Goal: Navigation & Orientation: Find specific page/section

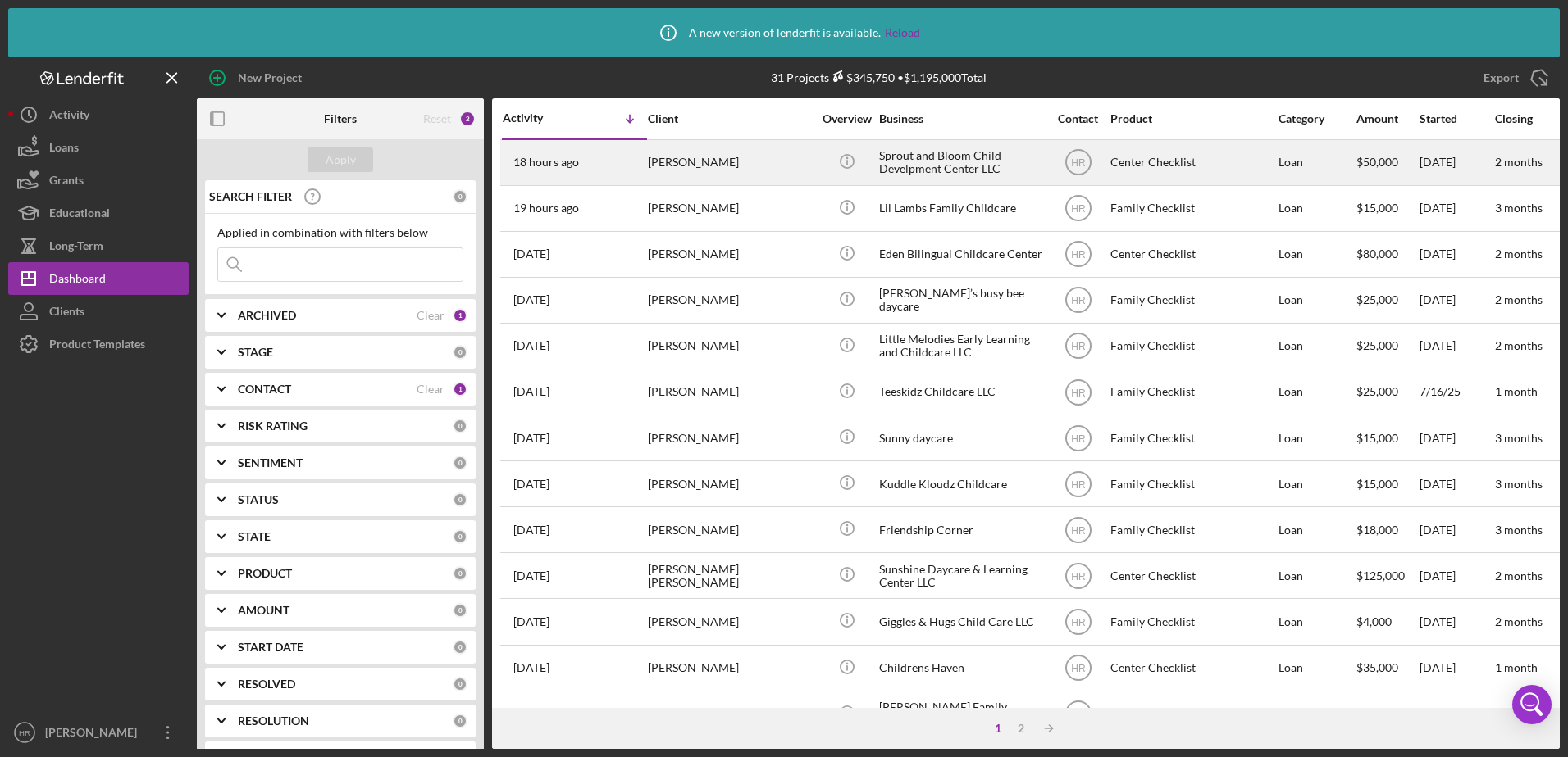
click at [913, 168] on div "Sprout and Bloom Child Develpment Center LLC" at bounding box center [961, 163] width 164 height 44
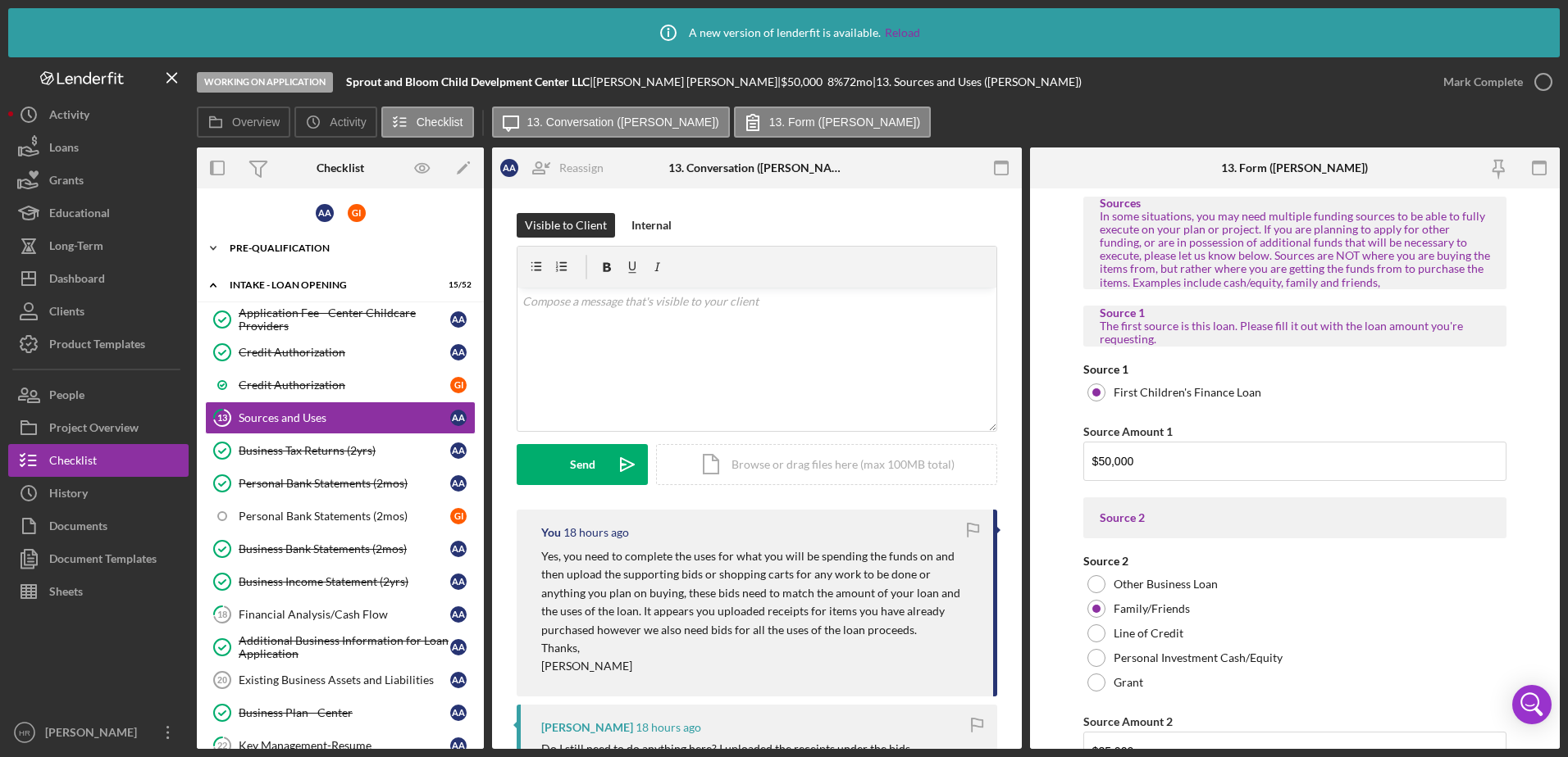
click at [308, 242] on div "Icon/Expander Pre-Qualification 22 / 26" at bounding box center [340, 248] width 287 height 33
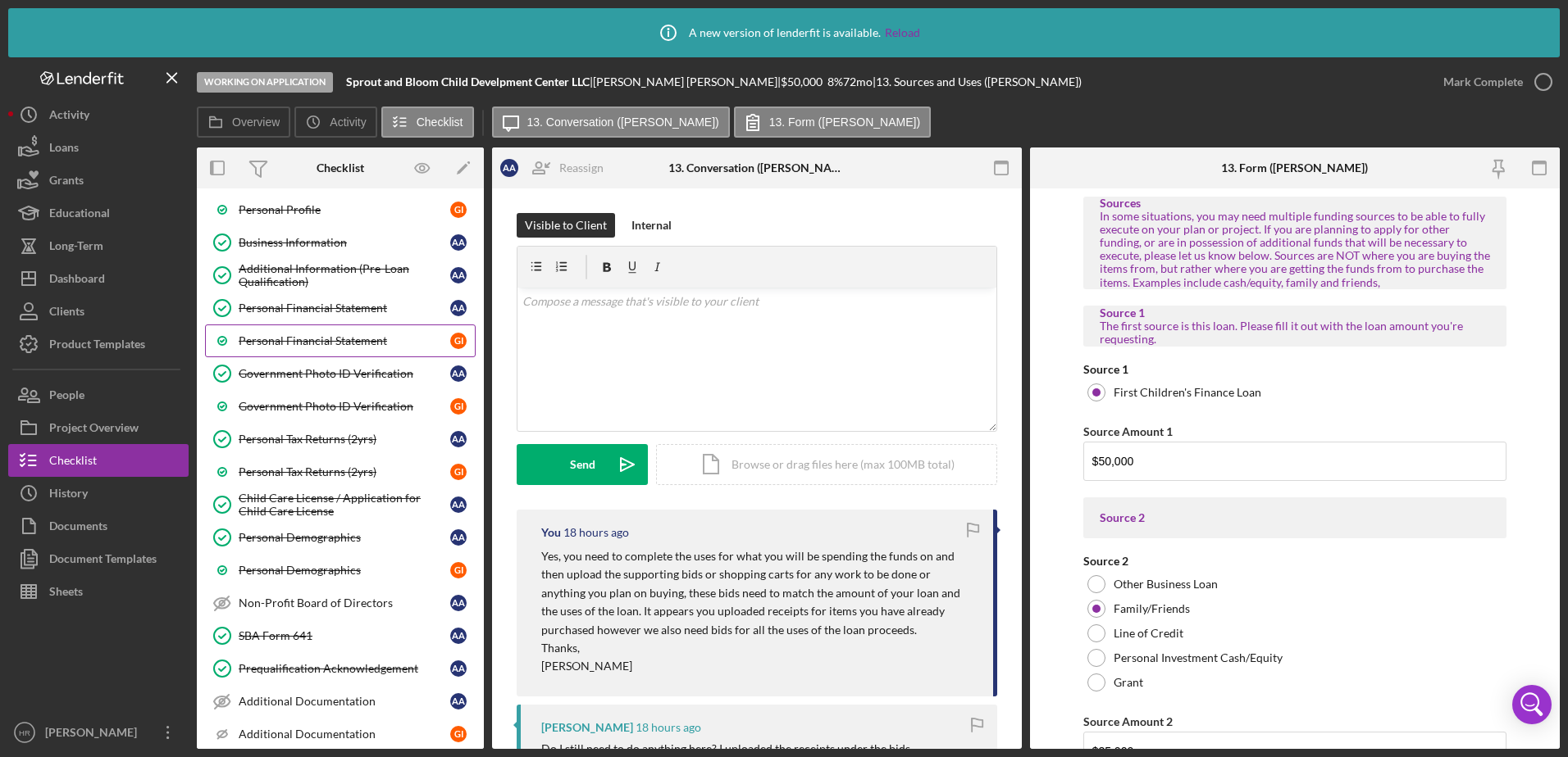
scroll to position [246, 0]
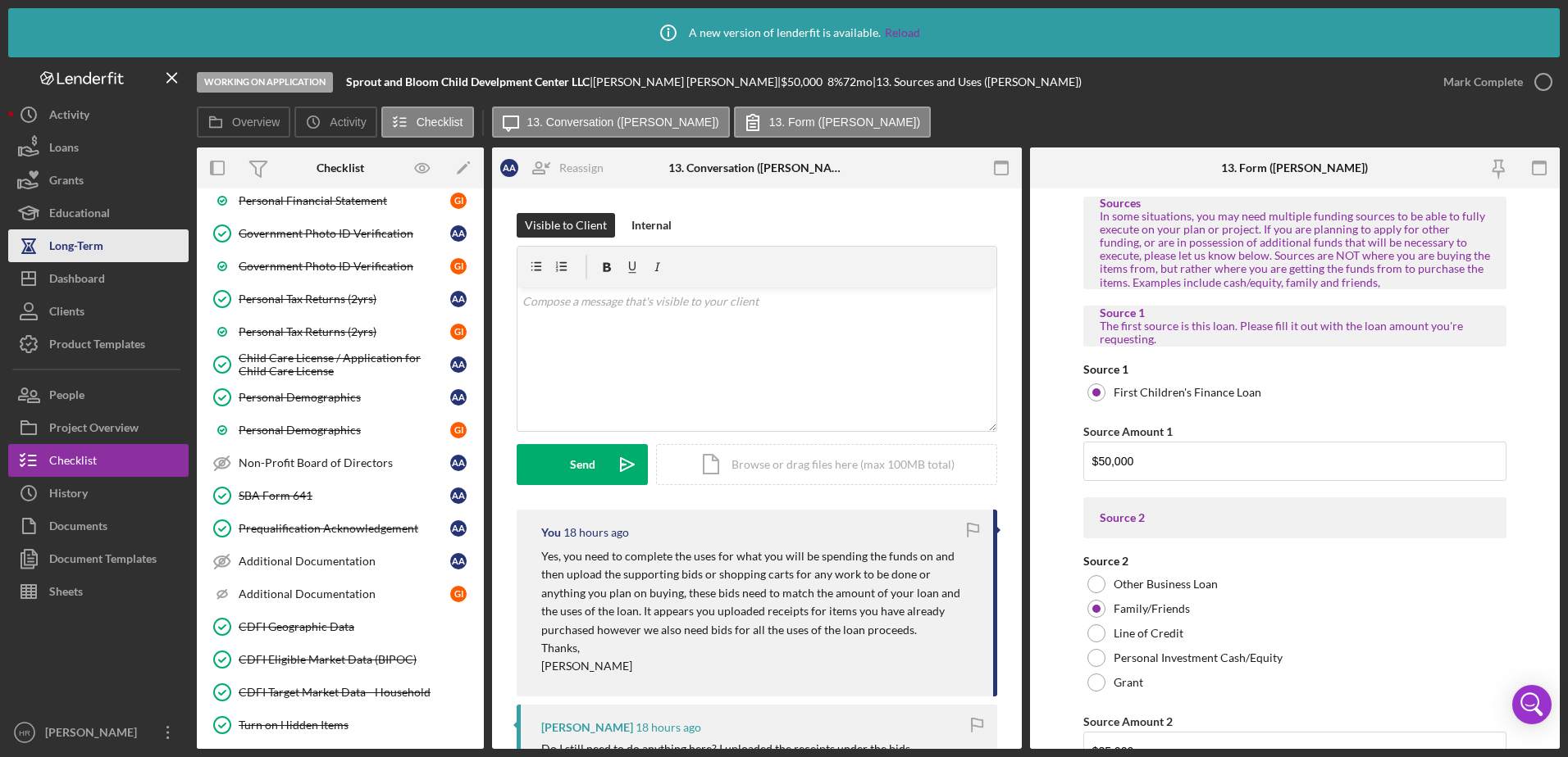
drag, startPoint x: 117, startPoint y: 276, endPoint x: 57, endPoint y: 246, distance: 67.1
click at [117, 276] on button "Icon/Dashboard Dashboard" at bounding box center [98, 278] width 180 height 33
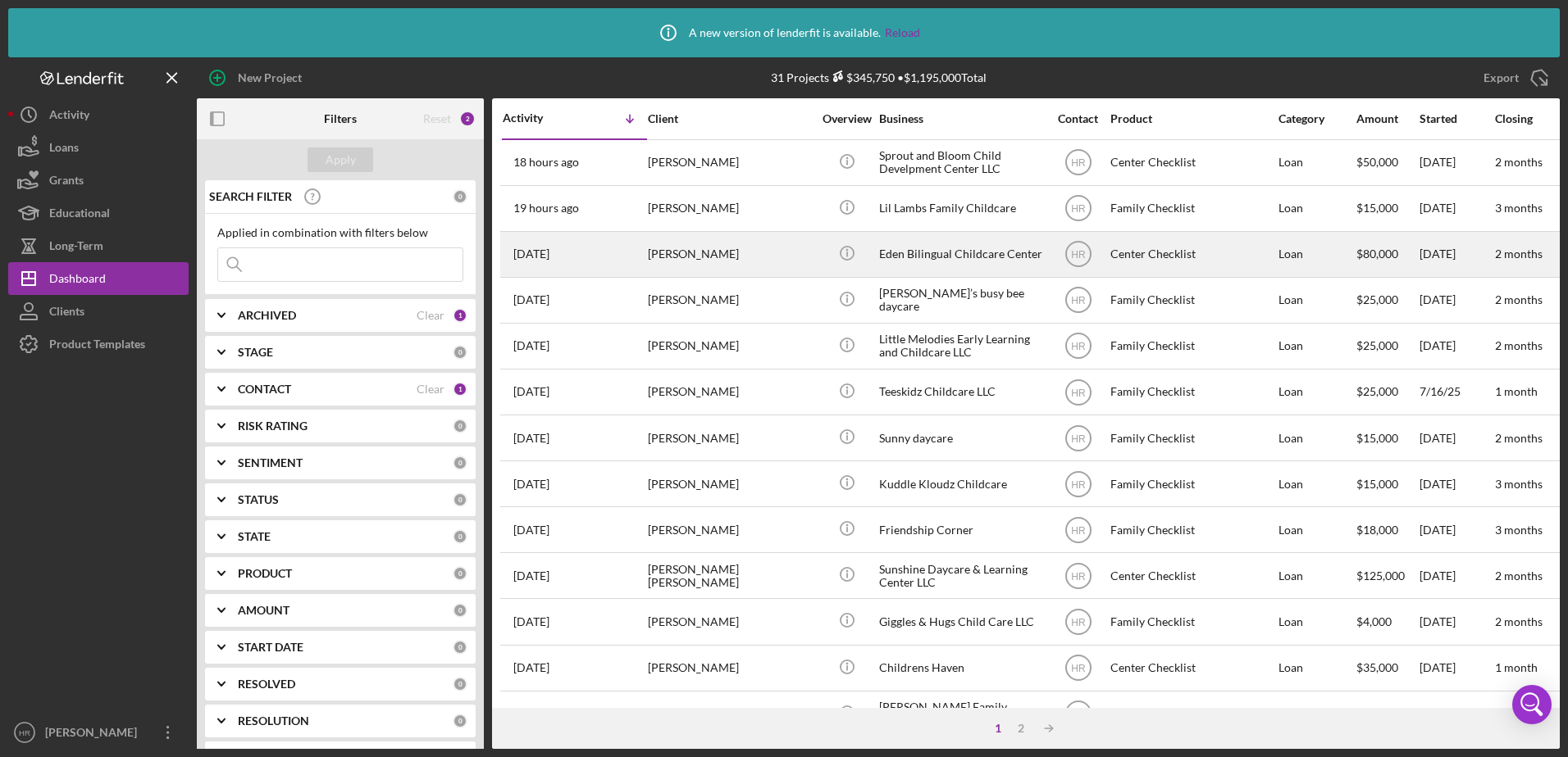
click at [968, 247] on div "Eden Bilingual Childcare Center" at bounding box center [961, 255] width 164 height 44
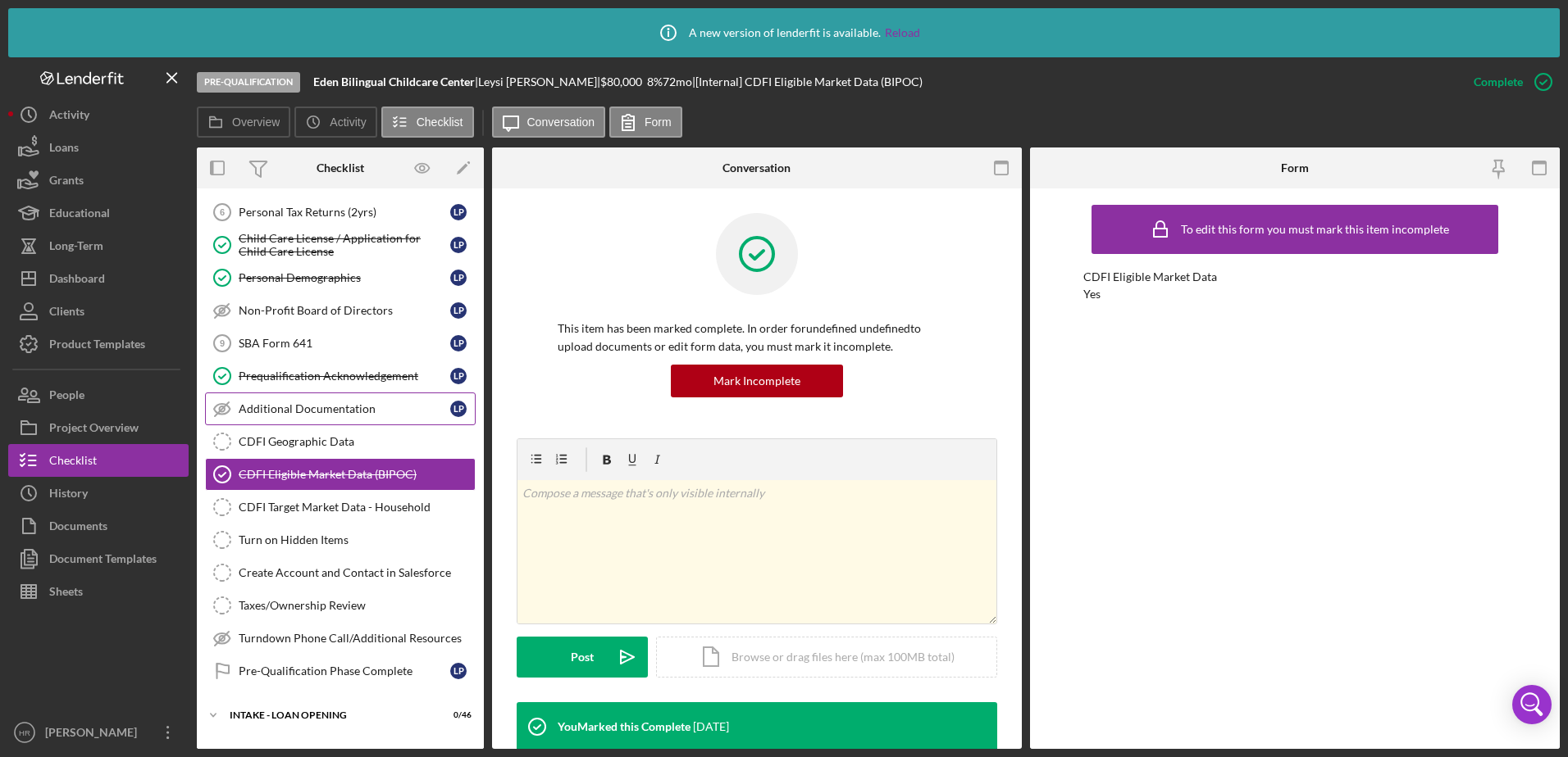
scroll to position [203, 0]
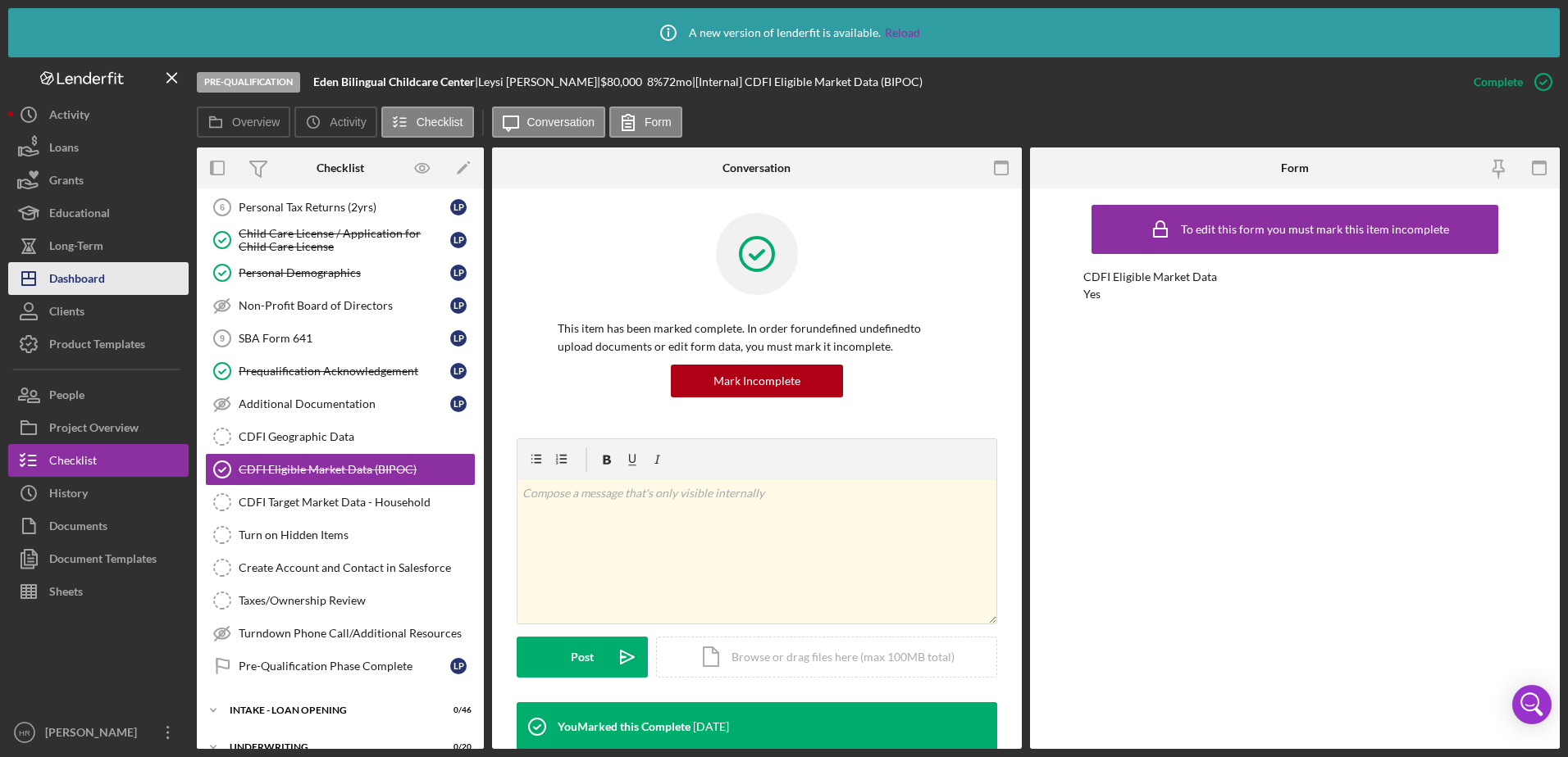
click at [96, 269] on div "Dashboard" at bounding box center [77, 281] width 55 height 37
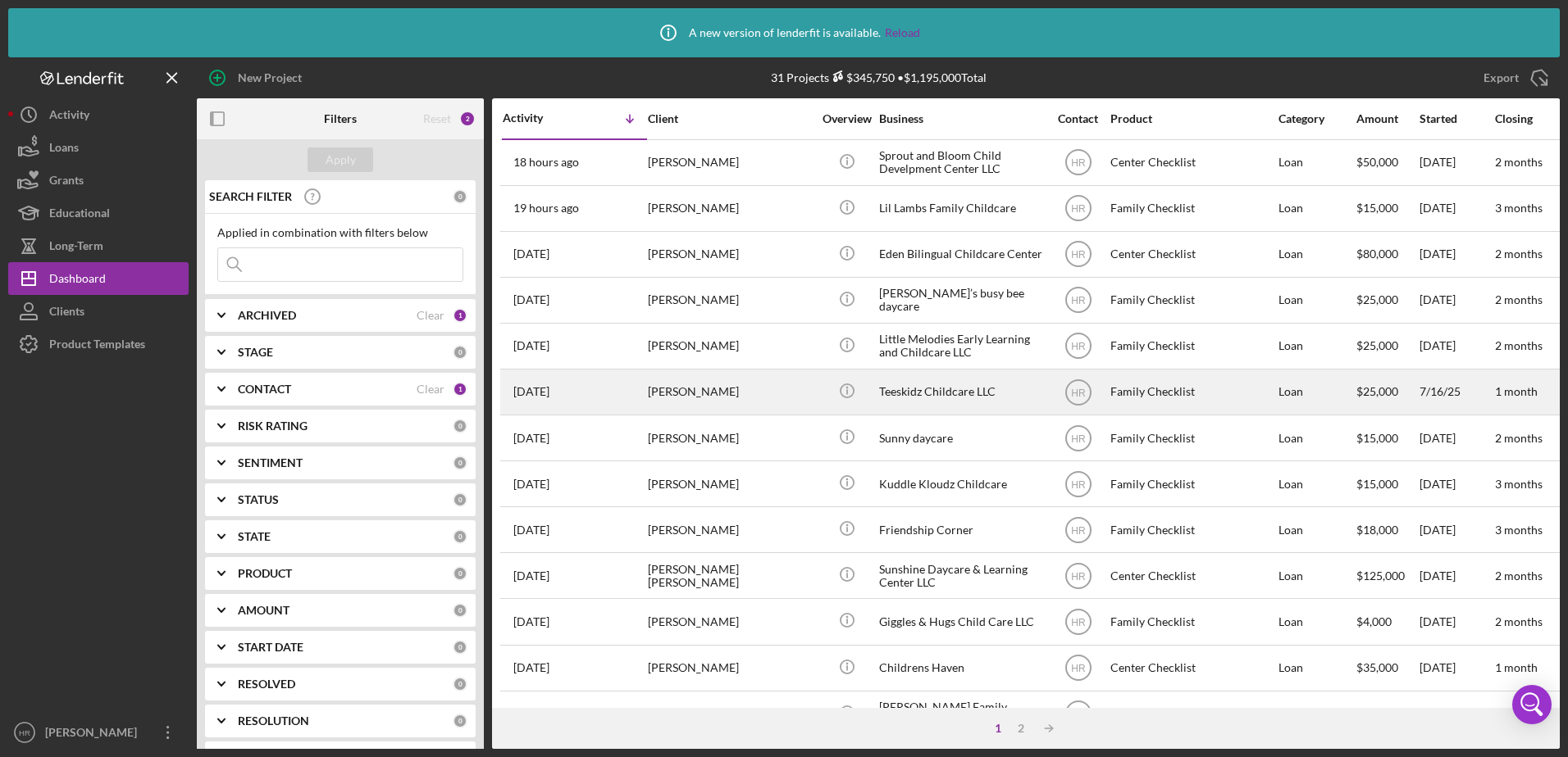
click at [909, 380] on div "Teeskidz Childcare LLC" at bounding box center [961, 392] width 164 height 44
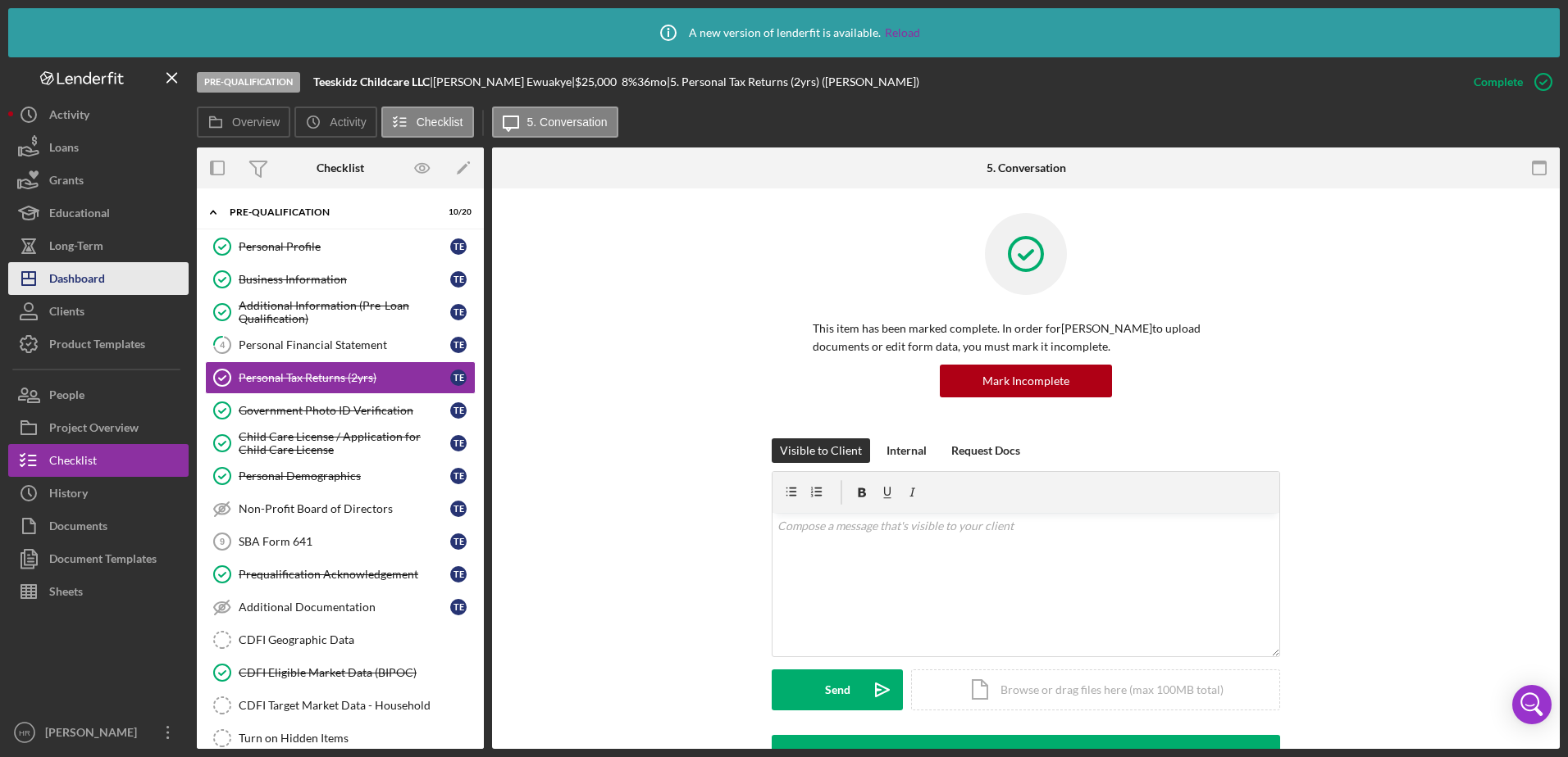
click at [96, 288] on div "Dashboard" at bounding box center [77, 281] width 55 height 37
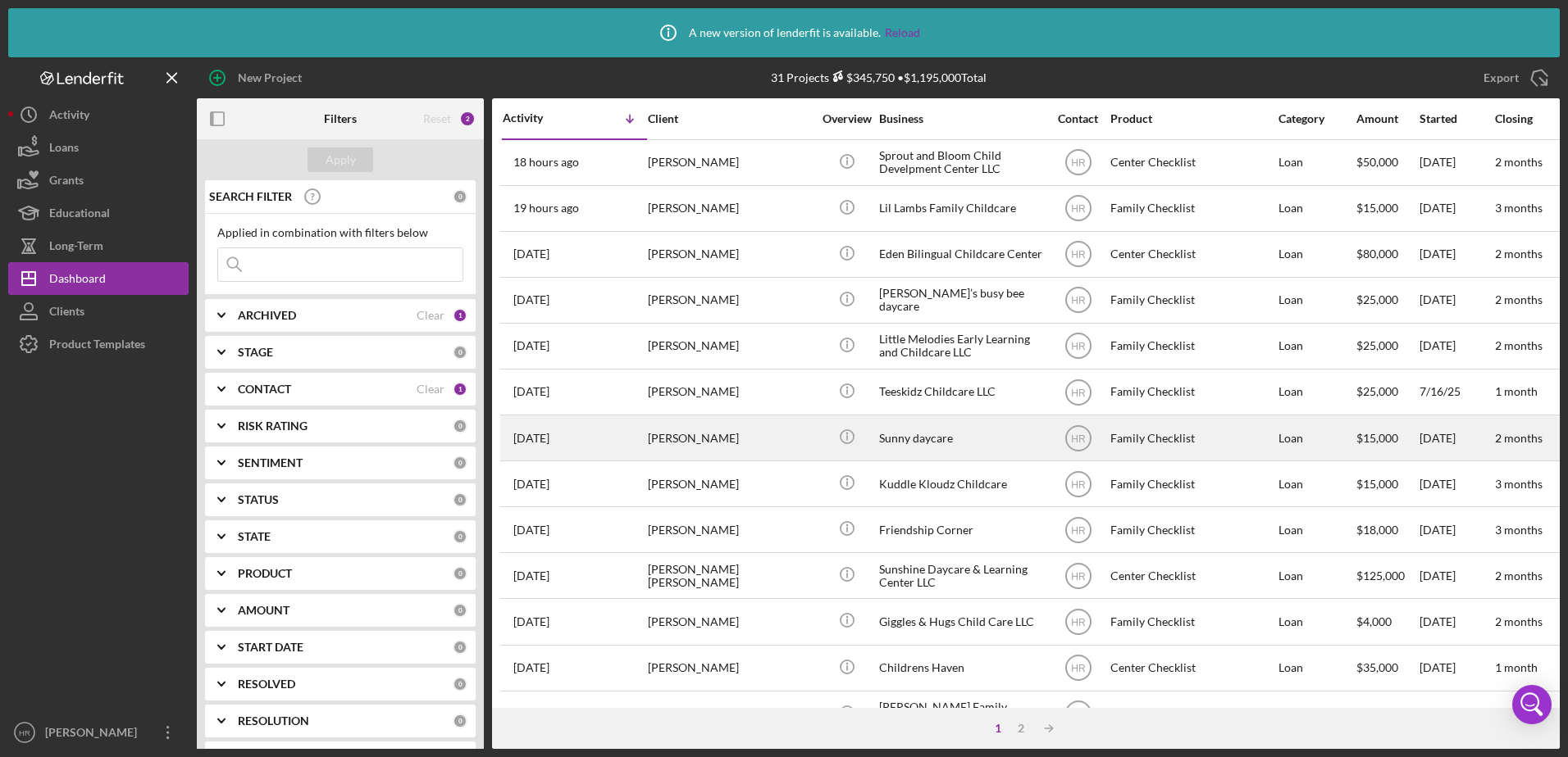
click at [941, 424] on div "Sunny daycare" at bounding box center [961, 438] width 164 height 44
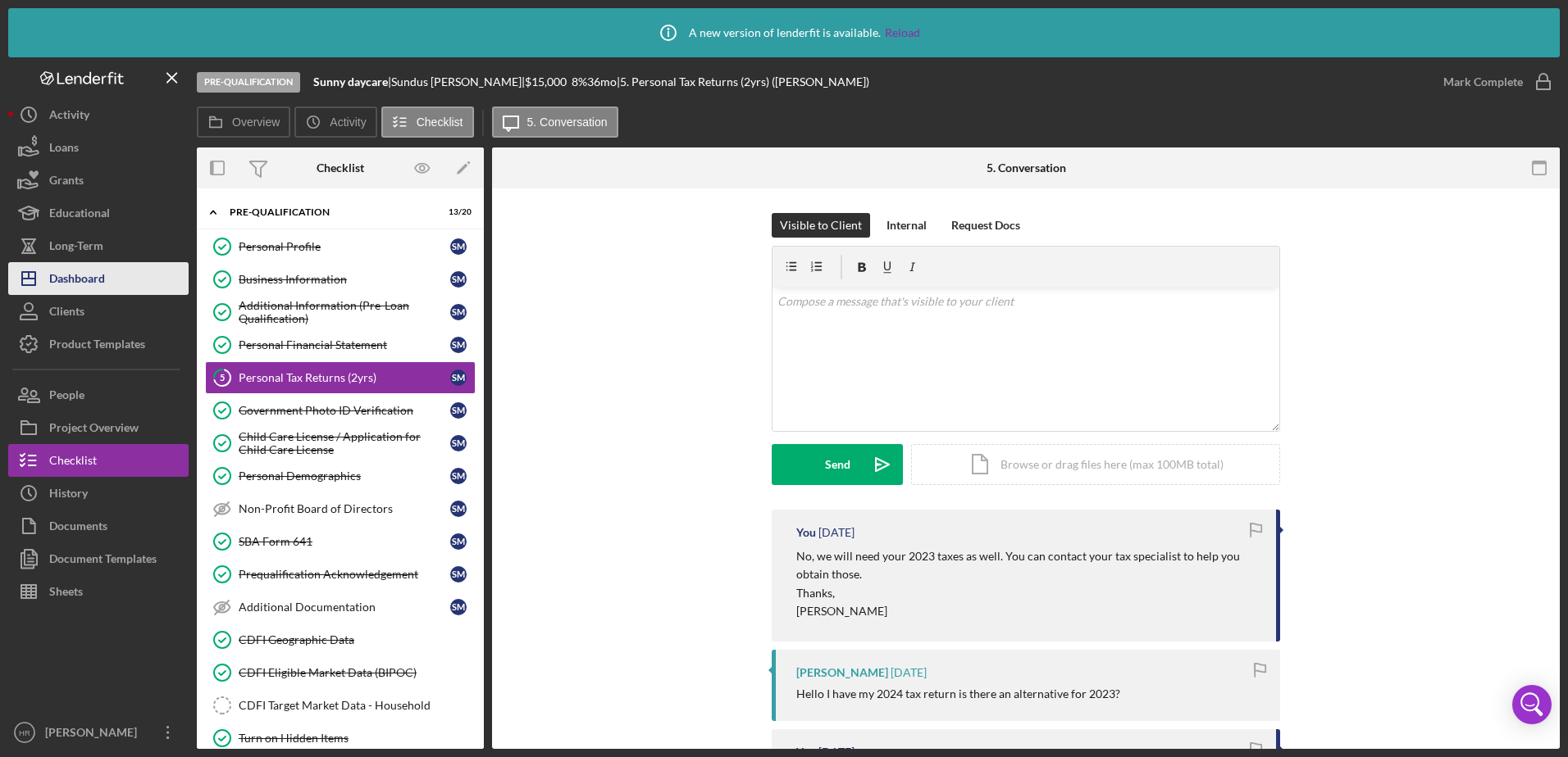
click at [65, 289] on div "Dashboard" at bounding box center [77, 281] width 55 height 37
